Goal: Information Seeking & Learning: Understand process/instructions

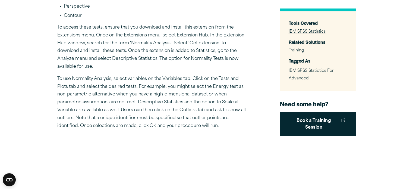
scroll to position [412, 0]
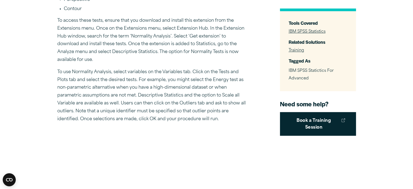
click at [194, 52] on p "To access these tests, ensure that you download and install this extension from…" at bounding box center [152, 40] width 190 height 47
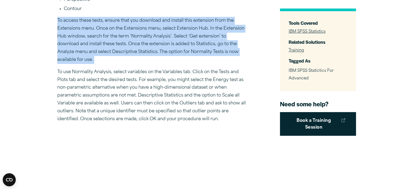
click at [194, 52] on p "To access these tests, ensure that you download and install this extension from…" at bounding box center [152, 40] width 190 height 47
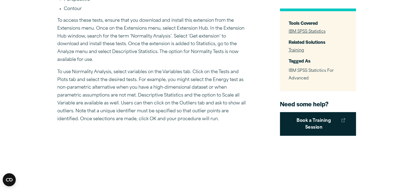
click at [194, 52] on p "To access these tests, ensure that you download and install this extension from…" at bounding box center [152, 40] width 190 height 47
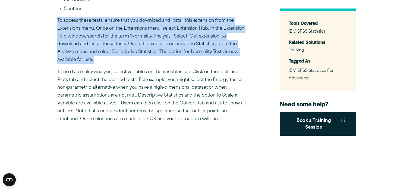
click at [194, 52] on p "To access these tests, ensure that you download and install this extension from…" at bounding box center [152, 40] width 190 height 47
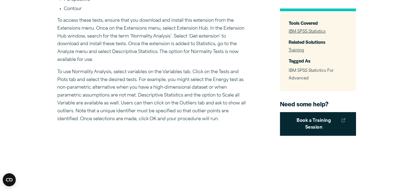
click at [198, 68] on p "To use Normality Analysis, select variables on the Variables tab. Click on the …" at bounding box center [152, 95] width 190 height 55
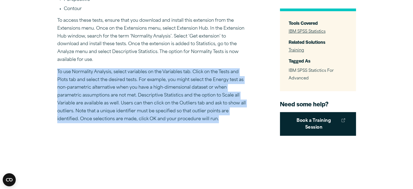
click at [198, 68] on p "To use Normality Analysis, select variables on the Variables tab. Click on the …" at bounding box center [152, 95] width 190 height 55
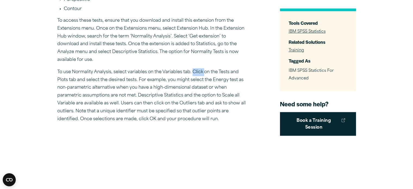
click at [198, 68] on p "To use Normality Analysis, select variables on the Variables tab. Click on the …" at bounding box center [152, 95] width 190 height 55
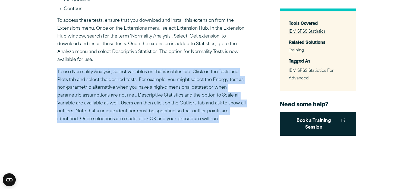
click at [198, 68] on p "To use Normality Analysis, select variables on the Variables tab. Click on the …" at bounding box center [152, 95] width 190 height 55
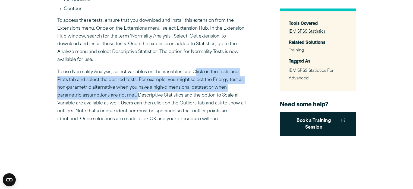
drag, startPoint x: 195, startPoint y: 65, endPoint x: 137, endPoint y: 84, distance: 61.4
click at [137, 84] on p "To use Normality Analysis, select variables on the Variables tab. Click on the …" at bounding box center [152, 95] width 190 height 55
drag, startPoint x: 137, startPoint y: 84, endPoint x: 192, endPoint y: 62, distance: 59.7
click at [192, 68] on p "To use Normality Analysis, select variables on the Variables tab. Click on the …" at bounding box center [152, 95] width 190 height 55
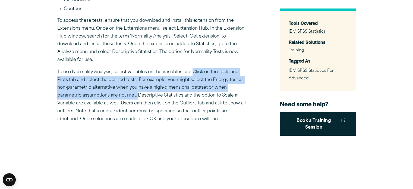
click at [192, 68] on p "To use Normality Analysis, select variables on the Variables tab. Click on the …" at bounding box center [152, 95] width 190 height 55
drag, startPoint x: 192, startPoint y: 62, endPoint x: 136, endPoint y: 87, distance: 61.3
click at [136, 87] on p "To use Normality Analysis, select variables on the Variables tab. Click on the …" at bounding box center [152, 95] width 190 height 55
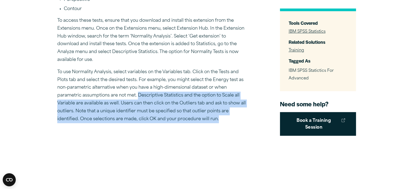
drag, startPoint x: 139, startPoint y: 87, endPoint x: 221, endPoint y: 107, distance: 84.3
click at [221, 107] on p "To use Normality Analysis, select variables on the Variables tab. Click on the …" at bounding box center [152, 95] width 190 height 55
drag, startPoint x: 221, startPoint y: 107, endPoint x: 137, endPoint y: 90, distance: 85.8
click at [137, 90] on p "To use Normality Analysis, select variables on the Variables tab. Click on the …" at bounding box center [152, 95] width 190 height 55
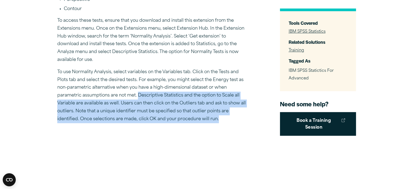
click at [137, 90] on p "To use Normality Analysis, select variables on the Variables tab. Click on the …" at bounding box center [152, 95] width 190 height 55
drag, startPoint x: 137, startPoint y: 90, endPoint x: 225, endPoint y: 108, distance: 90.2
click at [225, 108] on p "To use Normality Analysis, select variables on the Variables tab. Click on the …" at bounding box center [152, 95] width 190 height 55
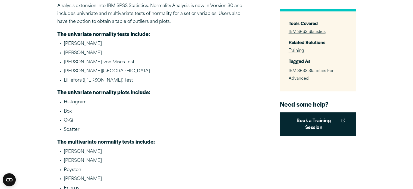
scroll to position [202, 0]
